Goal: Transaction & Acquisition: Purchase product/service

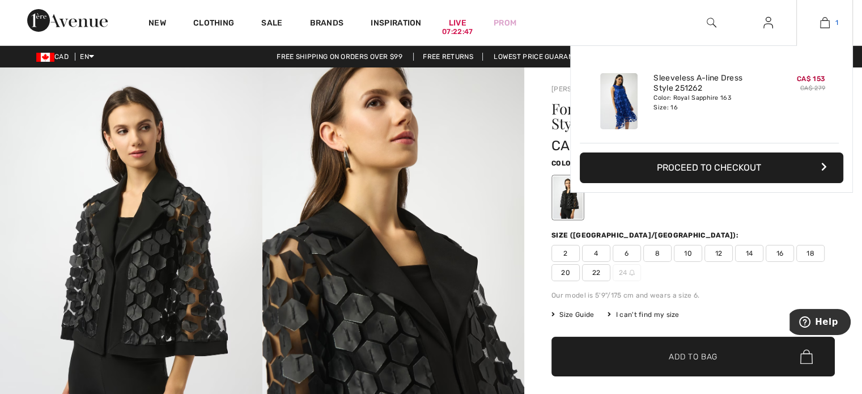
click at [828, 23] on img at bounding box center [825, 23] width 10 height 14
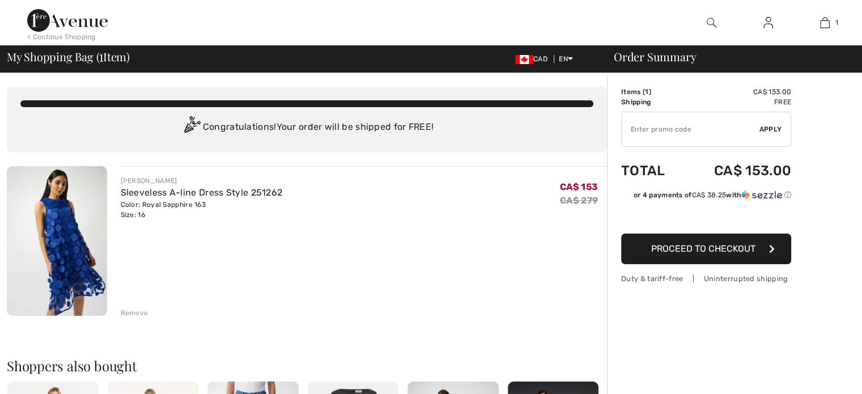
click at [56, 212] on img at bounding box center [57, 241] width 100 height 150
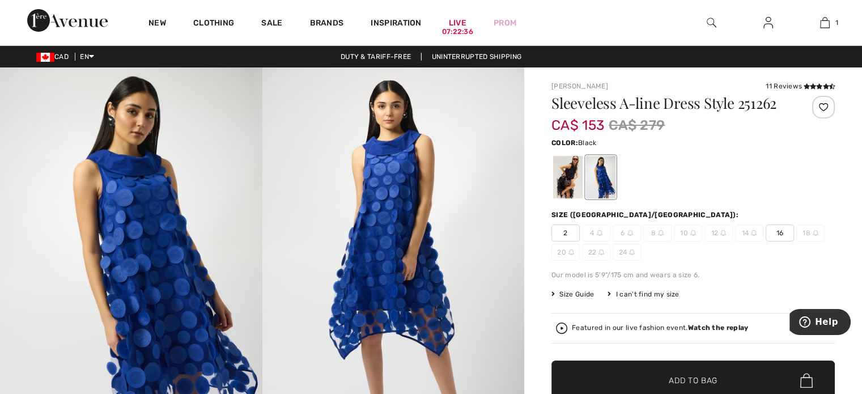
click at [565, 173] on div at bounding box center [567, 177] width 29 height 42
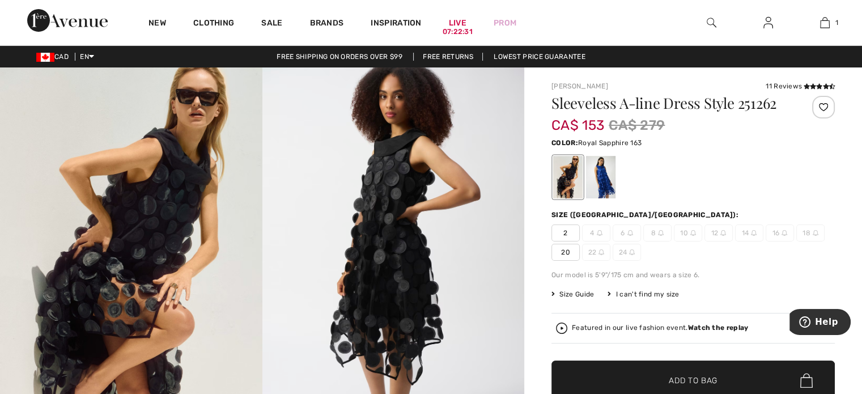
click at [601, 170] on div at bounding box center [600, 177] width 29 height 42
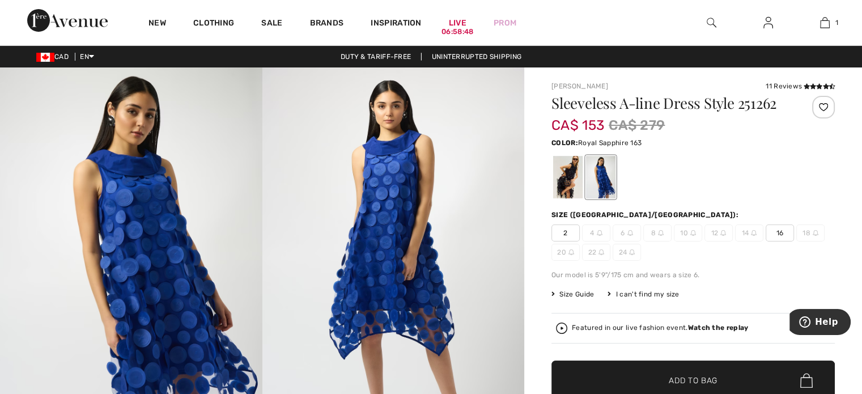
click at [593, 291] on span "Size Guide" at bounding box center [572, 294] width 42 height 10
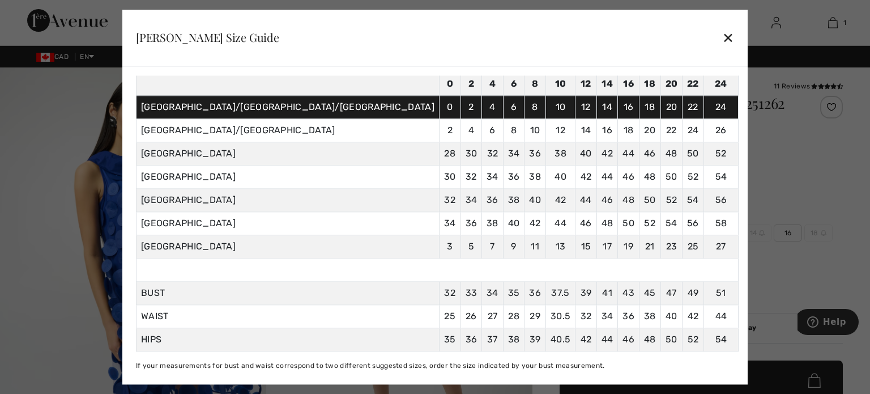
scroll to position [74, 0]
click at [722, 38] on div "✕" at bounding box center [728, 38] width 12 height 24
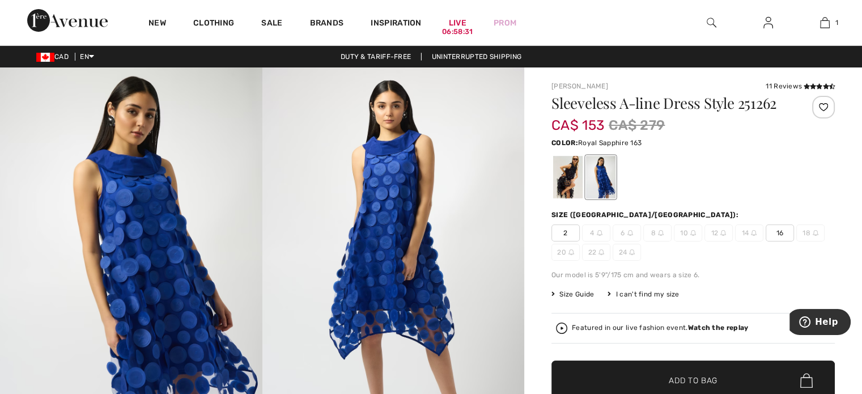
click at [401, 208] on img at bounding box center [393, 263] width 262 height 393
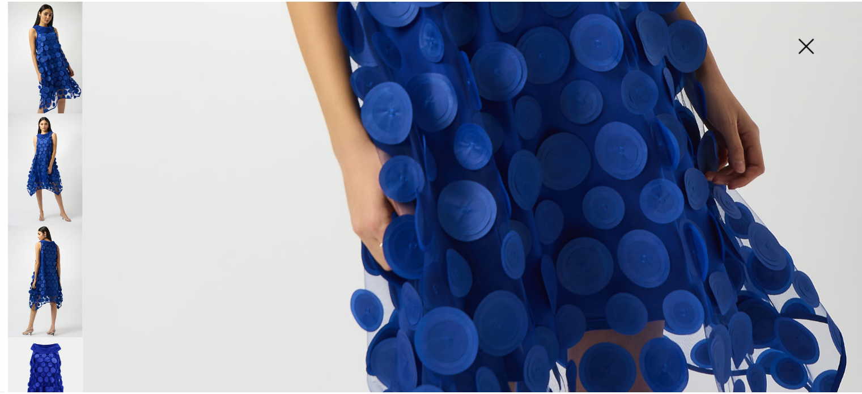
scroll to position [418, 0]
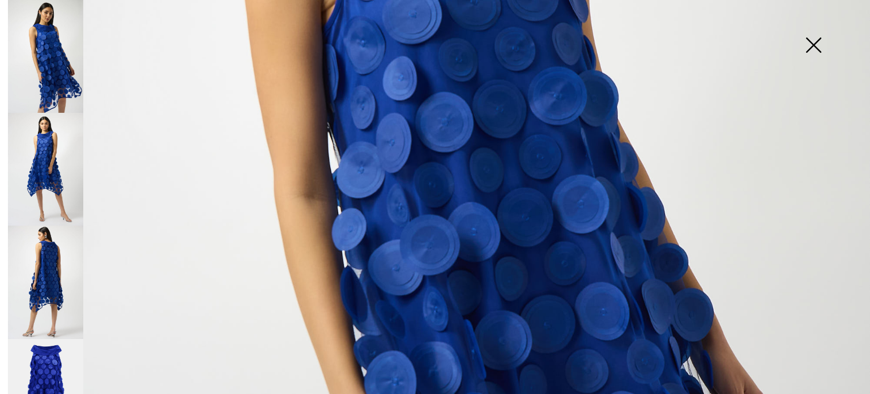
click at [39, 171] on img at bounding box center [45, 169] width 75 height 113
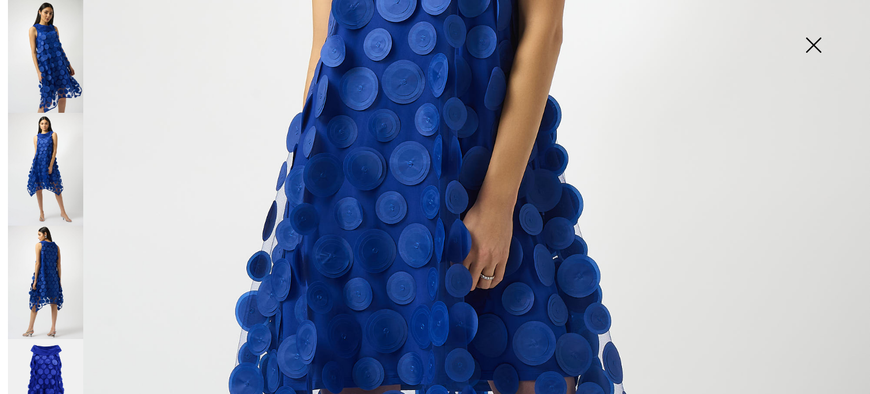
click at [45, 254] on img at bounding box center [45, 281] width 75 height 113
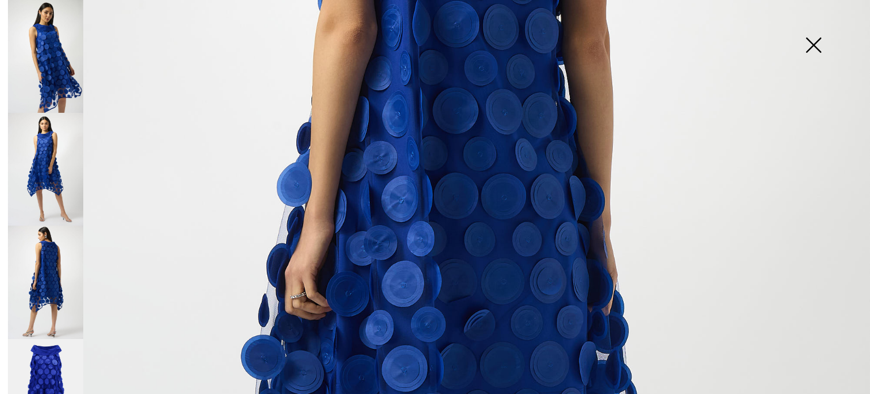
click at [815, 43] on img at bounding box center [813, 46] width 57 height 58
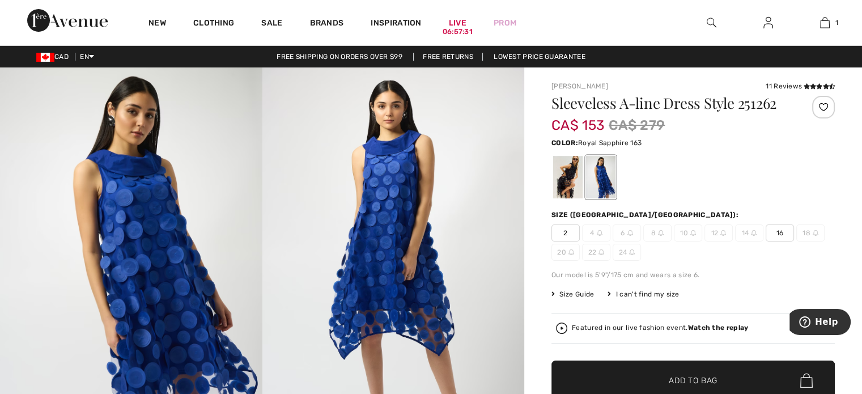
click at [578, 294] on span "Size Guide" at bounding box center [572, 294] width 42 height 10
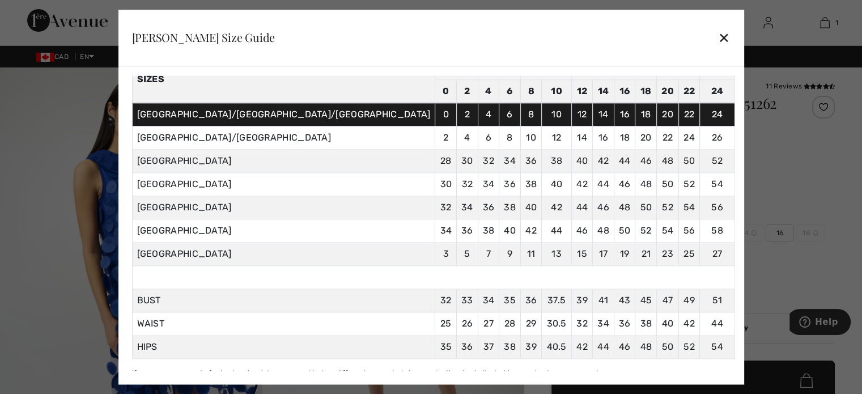
scroll to position [64, 0]
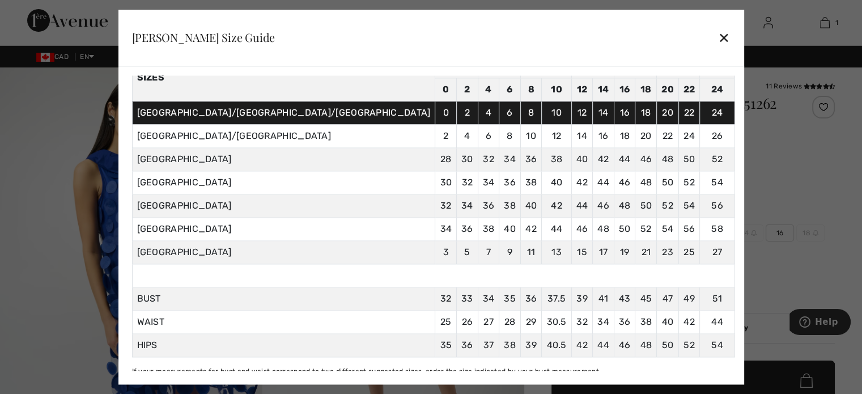
click at [640, 33] on div "Joseph Ribkoff Size Guide ✕" at bounding box center [430, 38] width 625 height 57
click at [718, 35] on div "✕" at bounding box center [724, 38] width 12 height 24
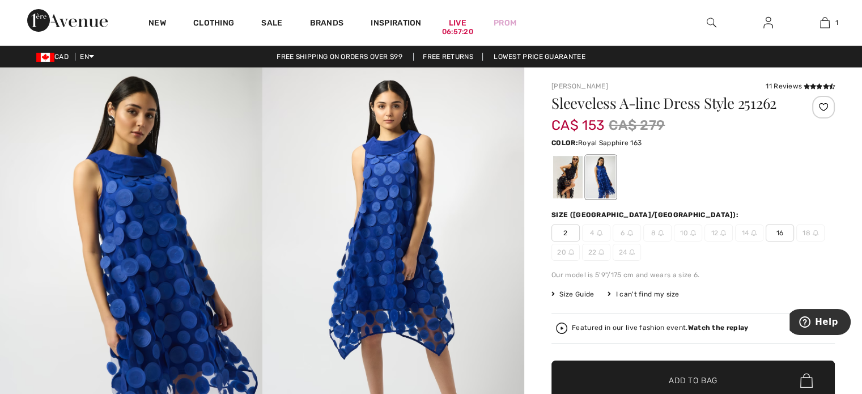
click at [586, 296] on span "Size Guide" at bounding box center [572, 294] width 42 height 10
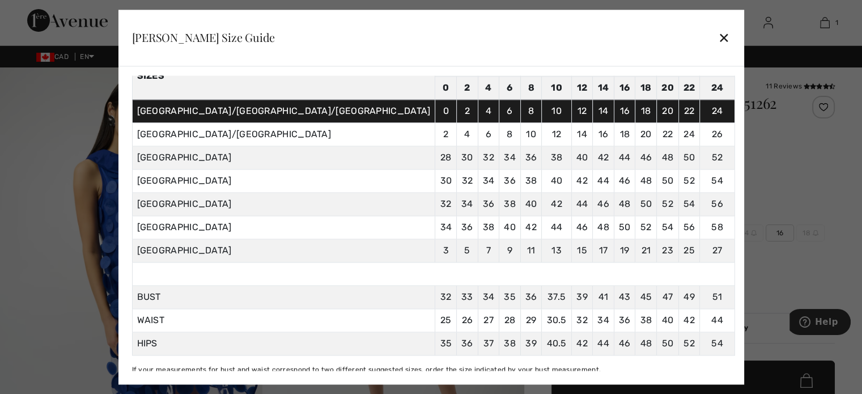
scroll to position [67, 0]
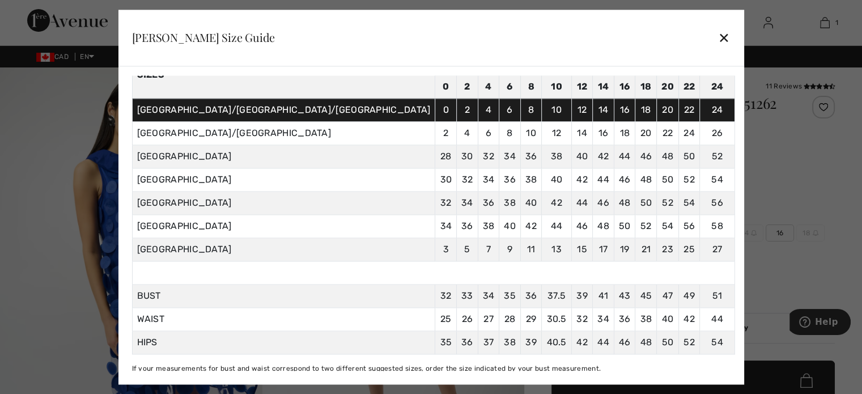
click at [718, 40] on div "✕" at bounding box center [724, 38] width 12 height 24
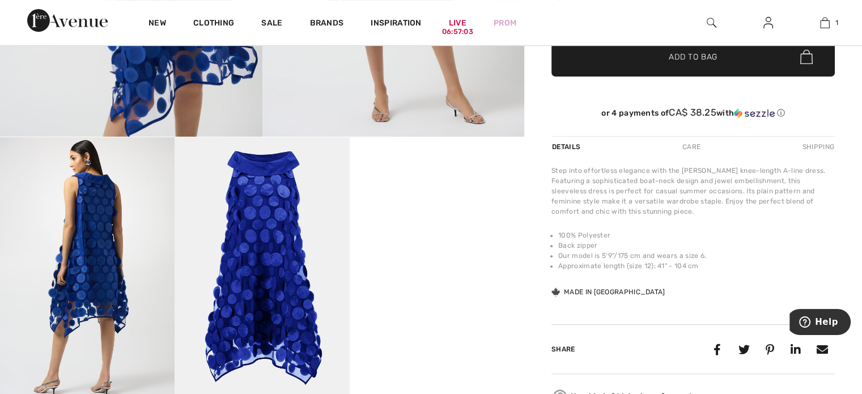
scroll to position [0, 0]
